Goal: Use online tool/utility: Utilize a website feature to perform a specific function

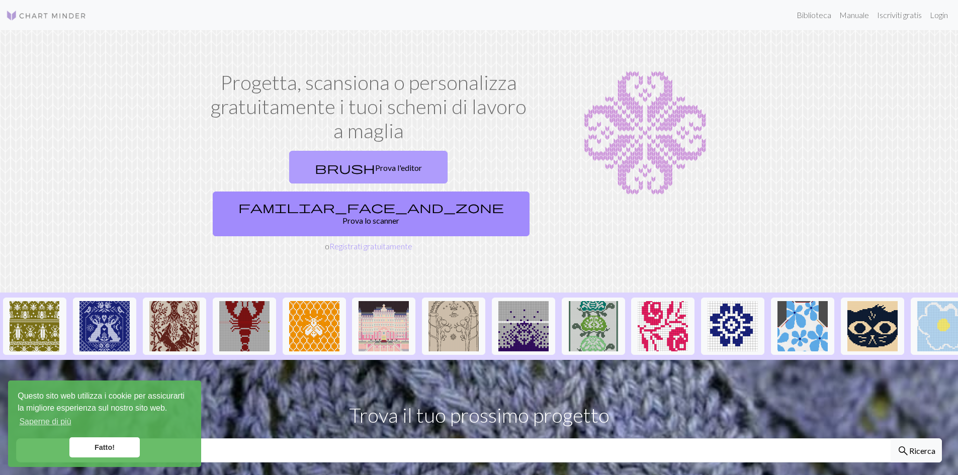
click at [375, 167] on font "Prova l'editor" at bounding box center [398, 168] width 47 height 10
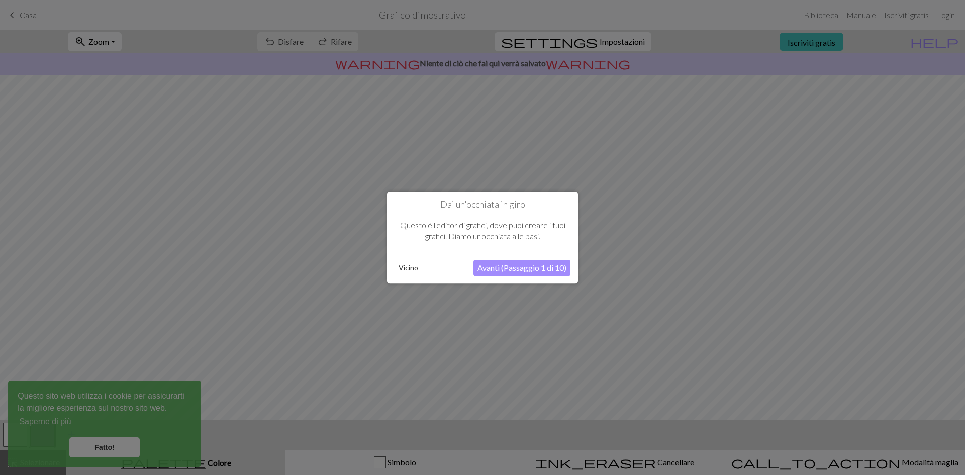
click at [411, 268] on font "Vicino" at bounding box center [409, 267] width 20 height 9
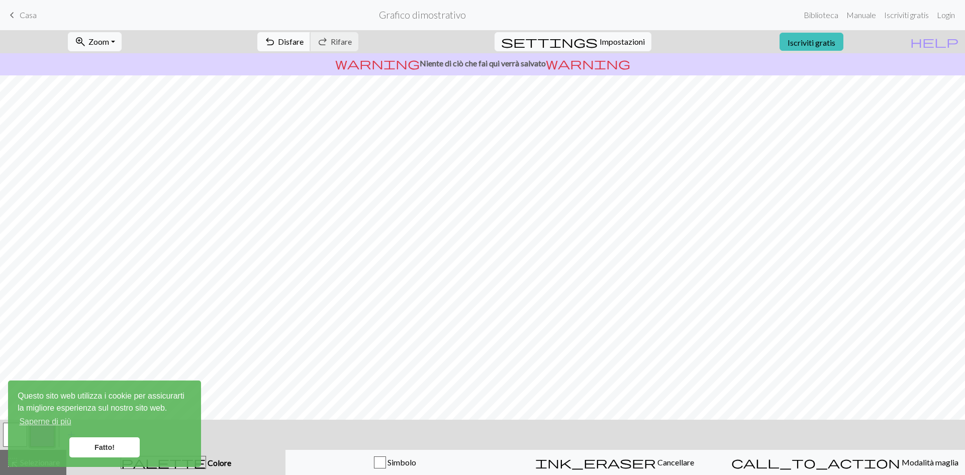
click at [304, 40] on font "Disfare" at bounding box center [291, 42] width 26 height 10
click at [345, 40] on div "undo Disfare Disfare redo Rifare Rifare" at bounding box center [308, 41] width 116 height 23
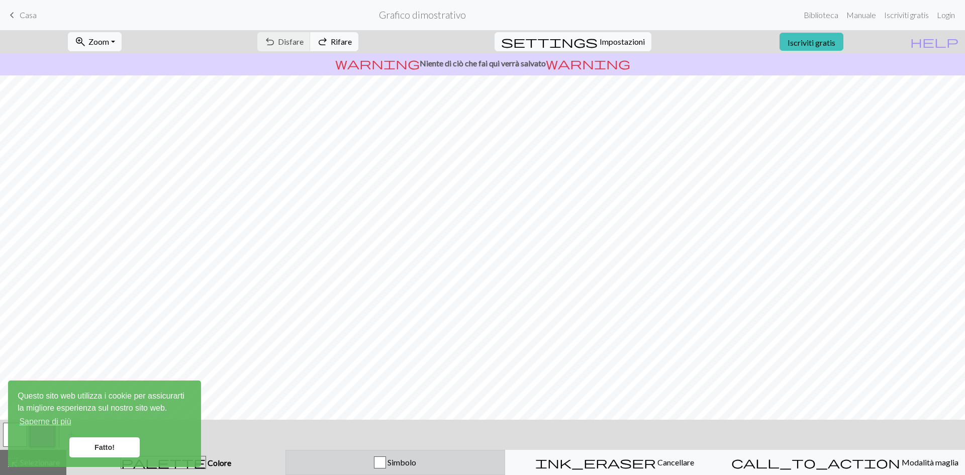
click at [386, 462] on div "button" at bounding box center [380, 462] width 12 height 12
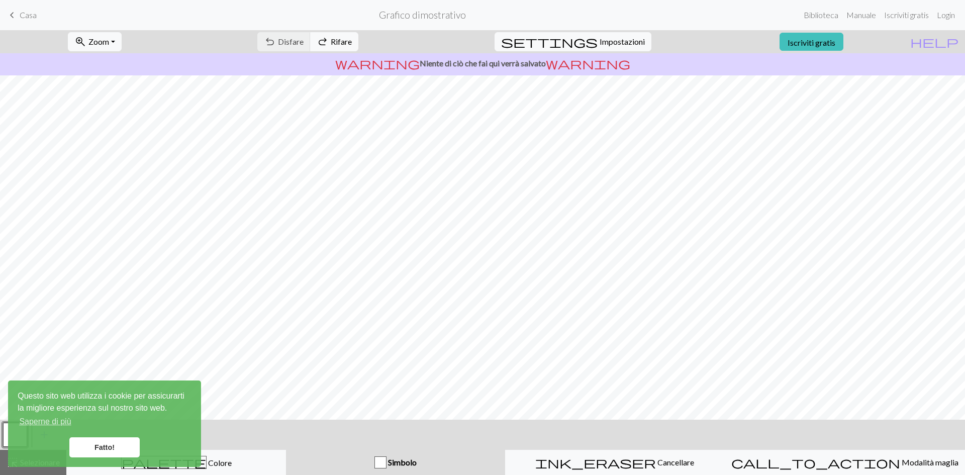
click at [112, 449] on font "Fatto!" at bounding box center [105, 447] width 20 height 8
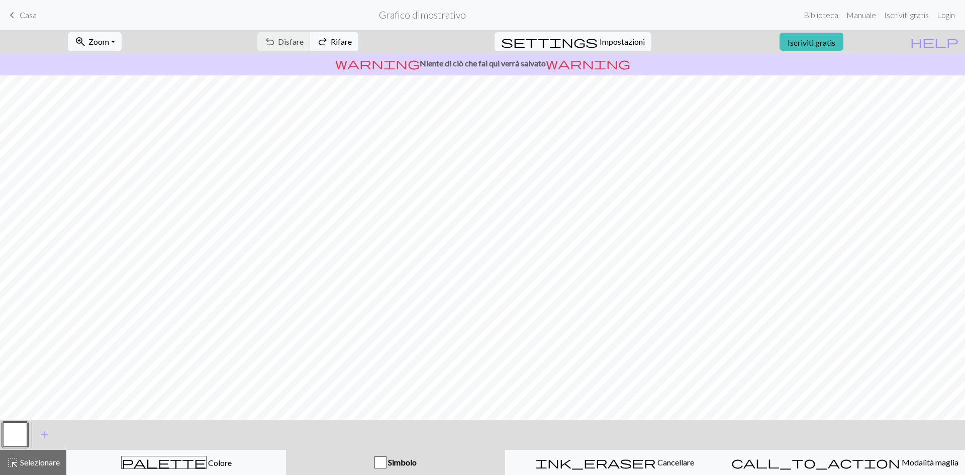
click at [386, 461] on div "button" at bounding box center [380, 462] width 12 height 12
click at [399, 463] on font "Simbolo" at bounding box center [402, 462] width 29 height 10
click at [657, 464] on font "Cancellare" at bounding box center [675, 462] width 37 height 10
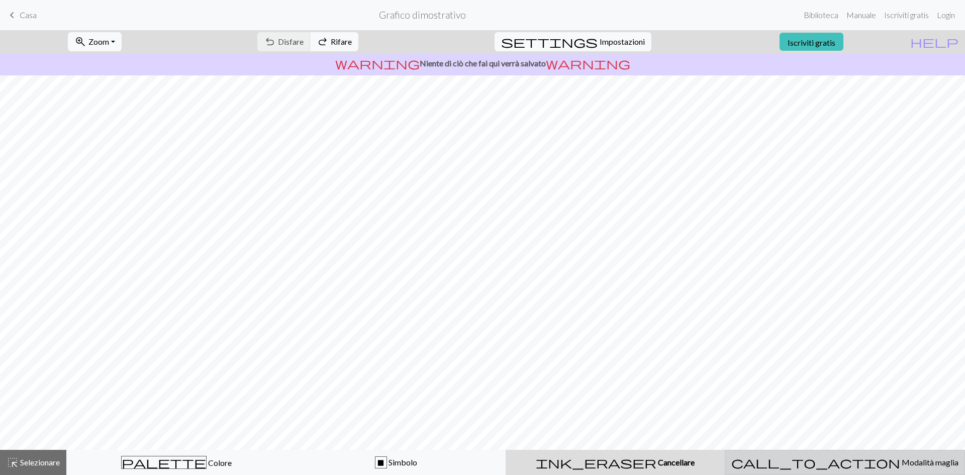
click at [902, 464] on font "Modalità maglia" at bounding box center [930, 462] width 57 height 10
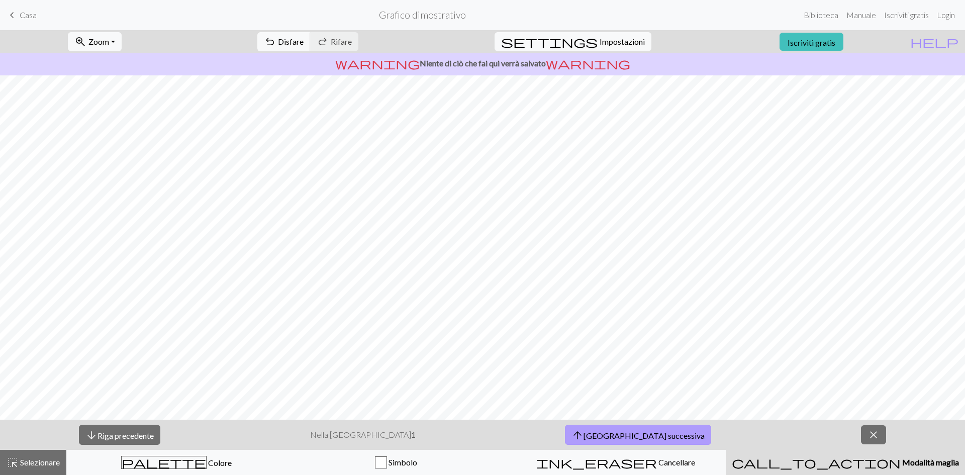
click at [612, 437] on font "[GEOGRAPHIC_DATA] successiva" at bounding box center [644, 435] width 121 height 10
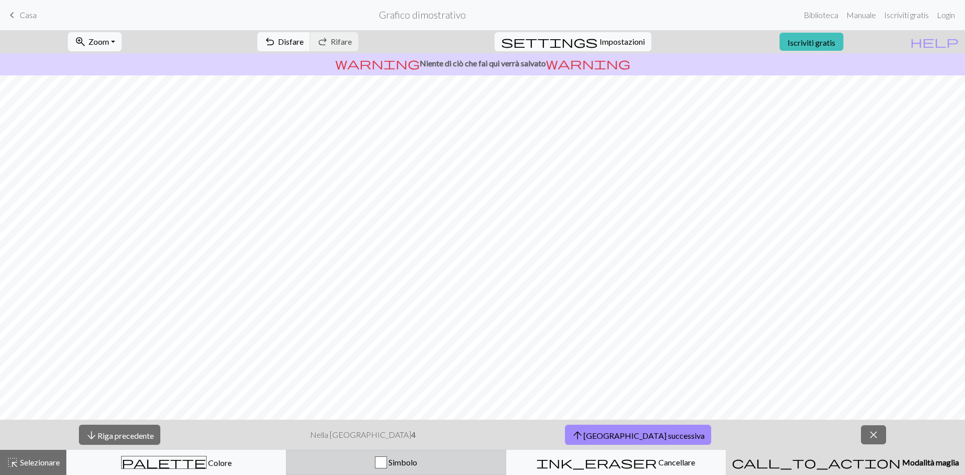
click at [450, 462] on div "Simbolo" at bounding box center [396, 462] width 207 height 12
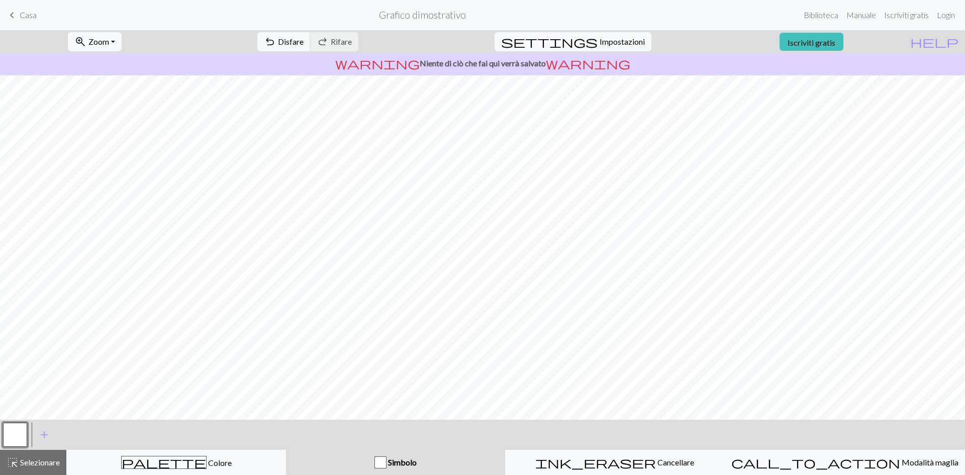
click at [387, 462] on div "button" at bounding box center [380, 462] width 12 height 12
click at [580, 462] on div "ink_eraser Cancellare Cancellare" at bounding box center [615, 462] width 207 height 12
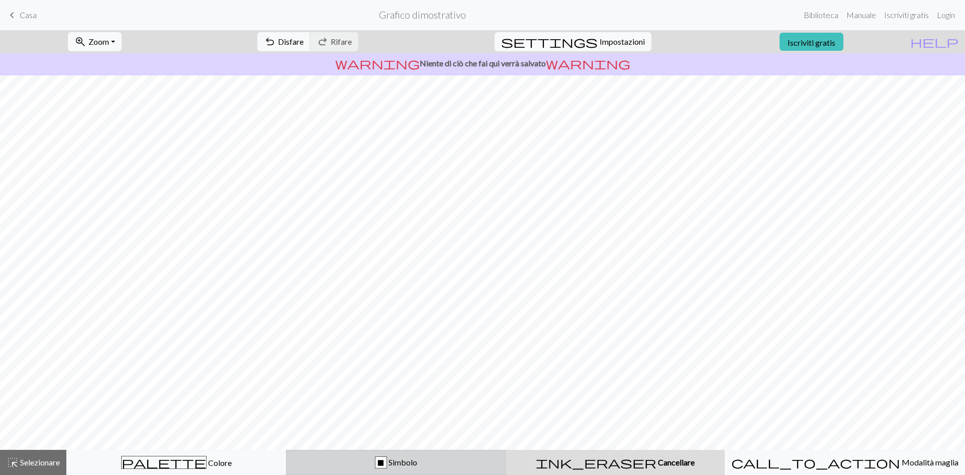
click at [465, 459] on div "X Simbolo" at bounding box center [396, 462] width 207 height 12
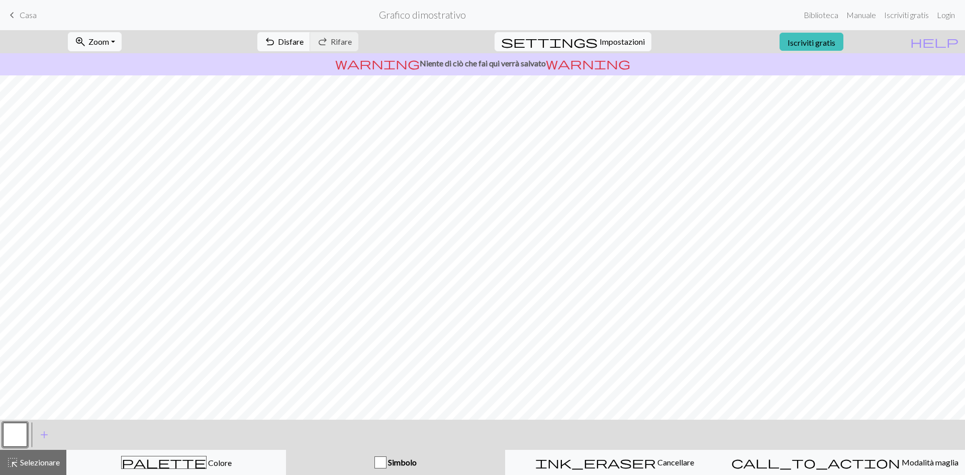
click at [486, 68] on p "warning [PERSON_NAME] di ciò che fai qui verrà salvato warning" at bounding box center [482, 63] width 957 height 12
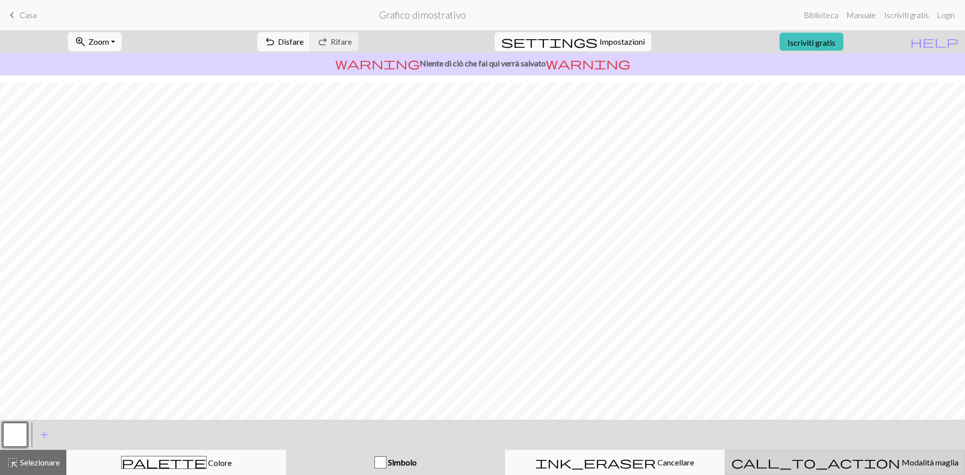
click at [902, 466] on font "Modalità maglia" at bounding box center [930, 462] width 57 height 10
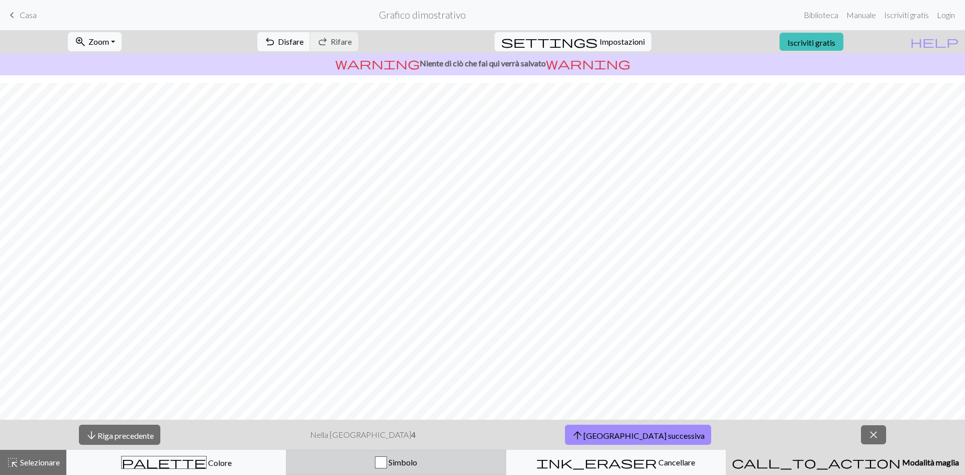
click at [387, 461] on div "button" at bounding box center [381, 462] width 12 height 12
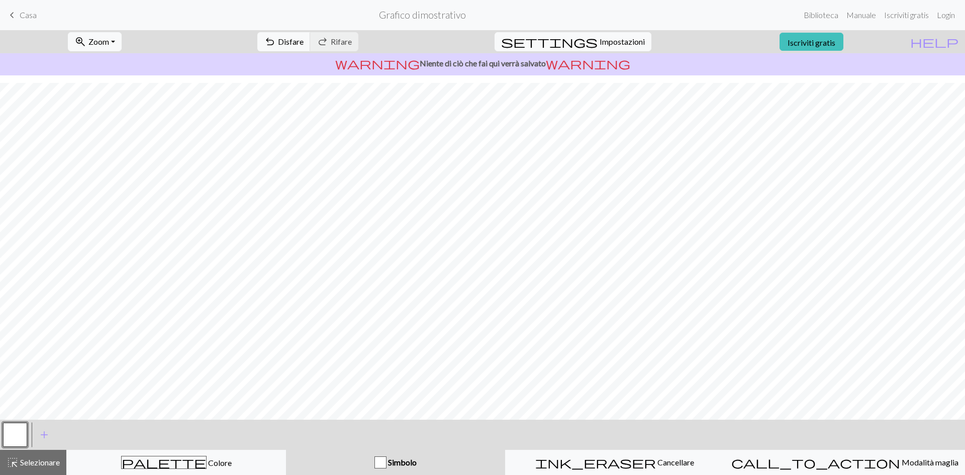
click at [387, 461] on div "button" at bounding box center [380, 462] width 12 height 12
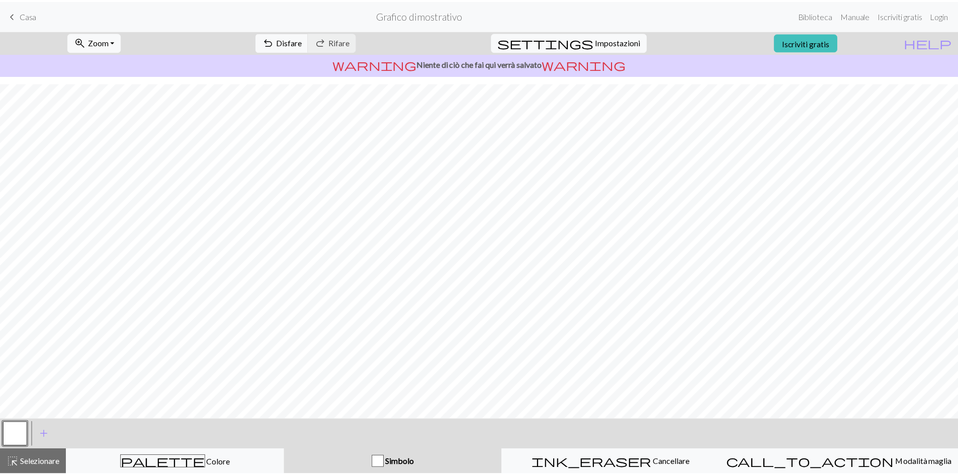
scroll to position [0, 0]
